Goal: Transaction & Acquisition: Purchase product/service

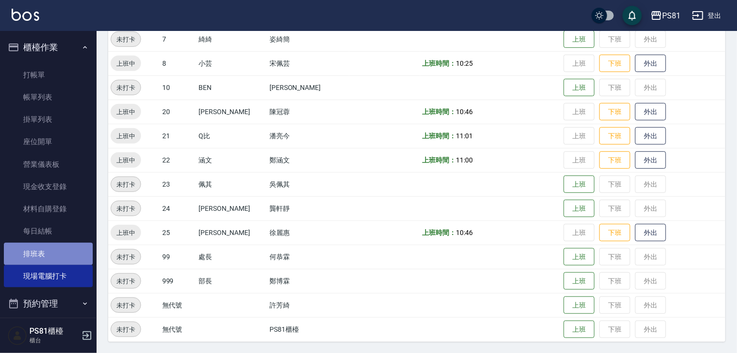
click at [64, 253] on link "排班表" at bounding box center [48, 254] width 89 height 22
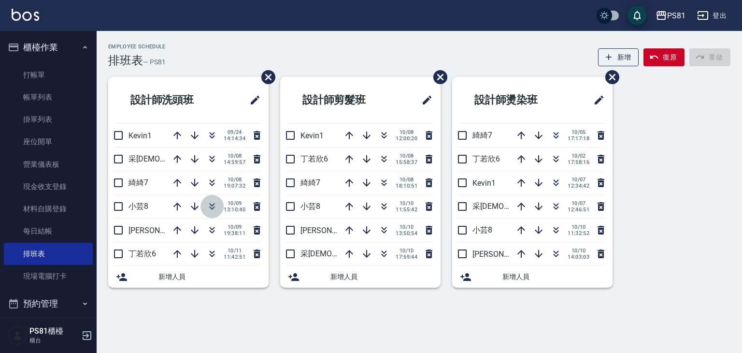
click at [220, 208] on button "button" at bounding box center [212, 206] width 23 height 23
click at [388, 208] on icon "button" at bounding box center [384, 207] width 12 height 12
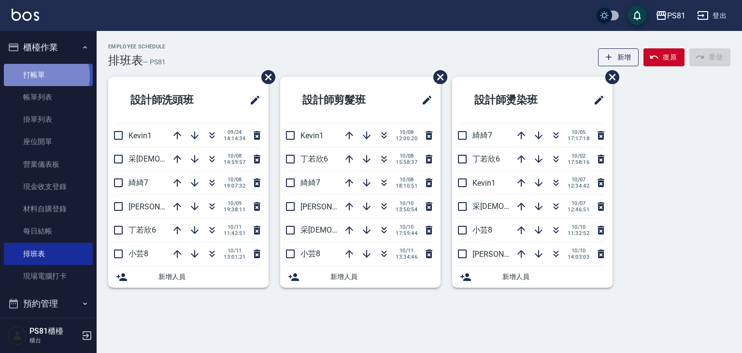
click at [39, 75] on link "打帳單" at bounding box center [48, 75] width 89 height 22
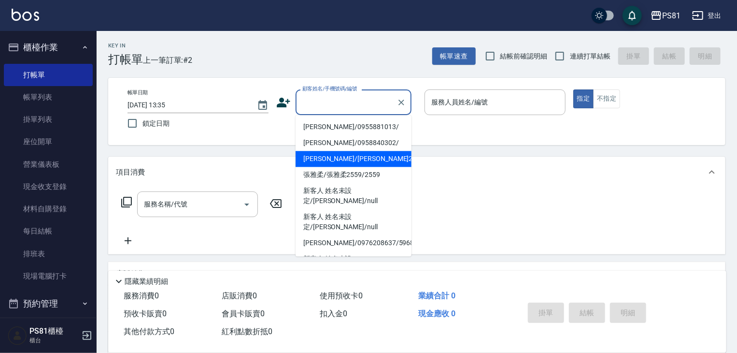
click at [326, 101] on input "顧客姓名/手機號碼/編號" at bounding box center [346, 102] width 93 height 17
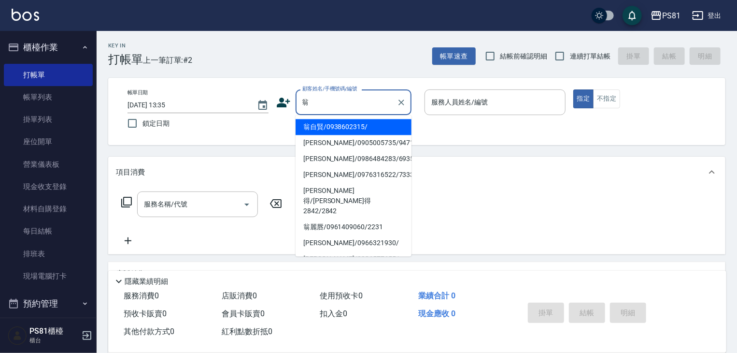
click at [368, 129] on li "翁自賢/0938602315/" at bounding box center [354, 127] width 116 height 16
type input "翁自賢/0938602315/"
type input "小芸-8"
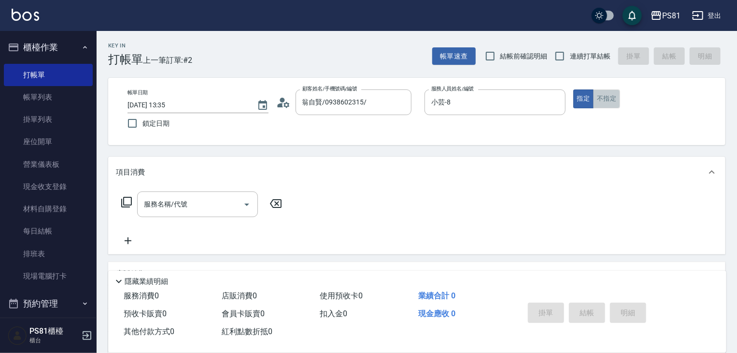
click at [606, 105] on button "不指定" at bounding box center [606, 98] width 27 height 19
click at [585, 60] on span "連續打單結帳" at bounding box center [590, 56] width 41 height 10
click at [570, 60] on input "連續打單結帳" at bounding box center [560, 56] width 20 height 20
checkbox input "true"
click at [212, 206] on input "服務名稱/代號" at bounding box center [191, 204] width 98 height 17
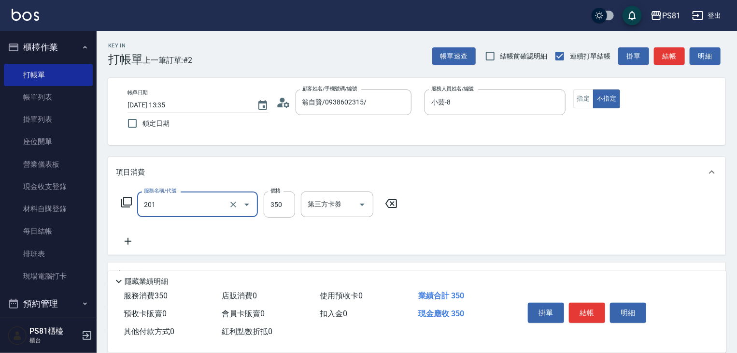
type input "洗剪350(201)"
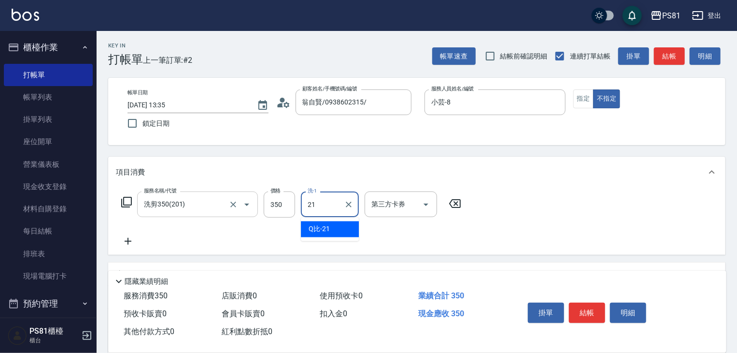
type input "Q比-21"
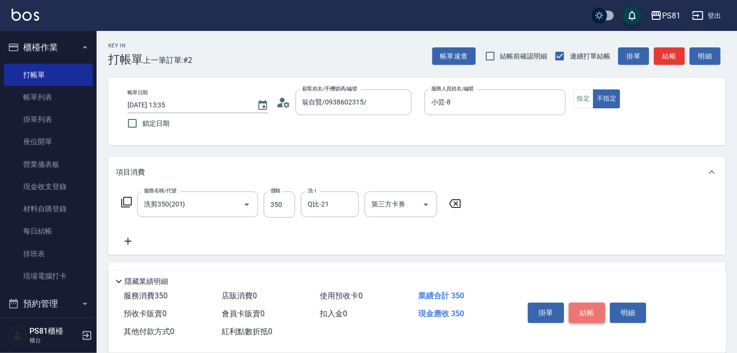
click at [595, 312] on button "結帳" at bounding box center [587, 313] width 36 height 20
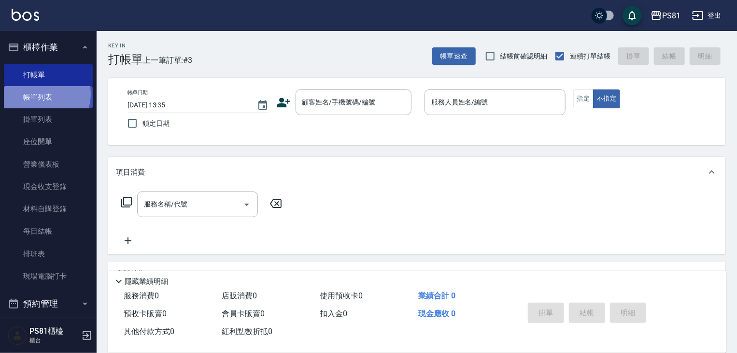
click at [41, 94] on link "帳單列表" at bounding box center [48, 97] width 89 height 22
